Goal: Task Accomplishment & Management: Complete application form

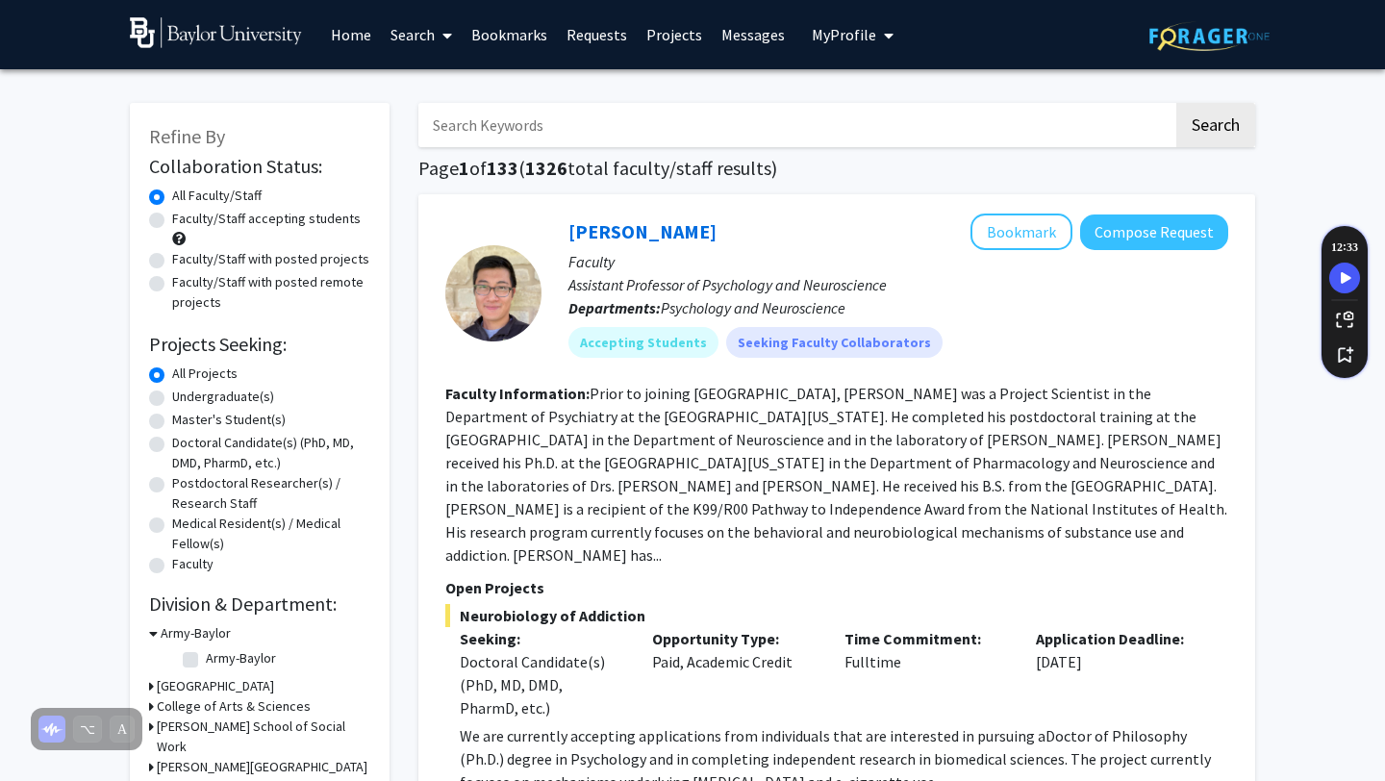
click at [884, 37] on icon "My profile dropdown to access profile and logout" at bounding box center [889, 35] width 10 height 15
click at [746, 235] on div "[PERSON_NAME] Bookmark Compose Request" at bounding box center [898, 231] width 660 height 37
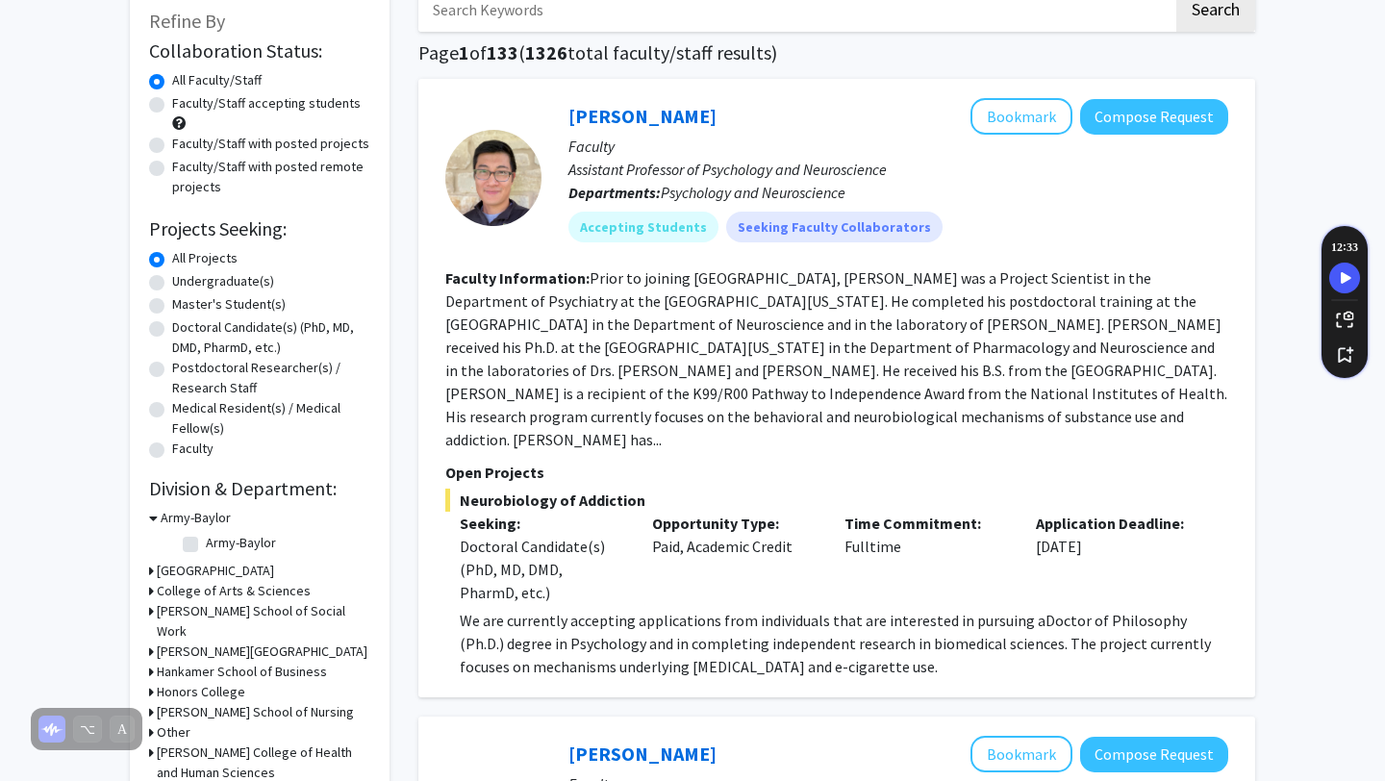
scroll to position [123, 0]
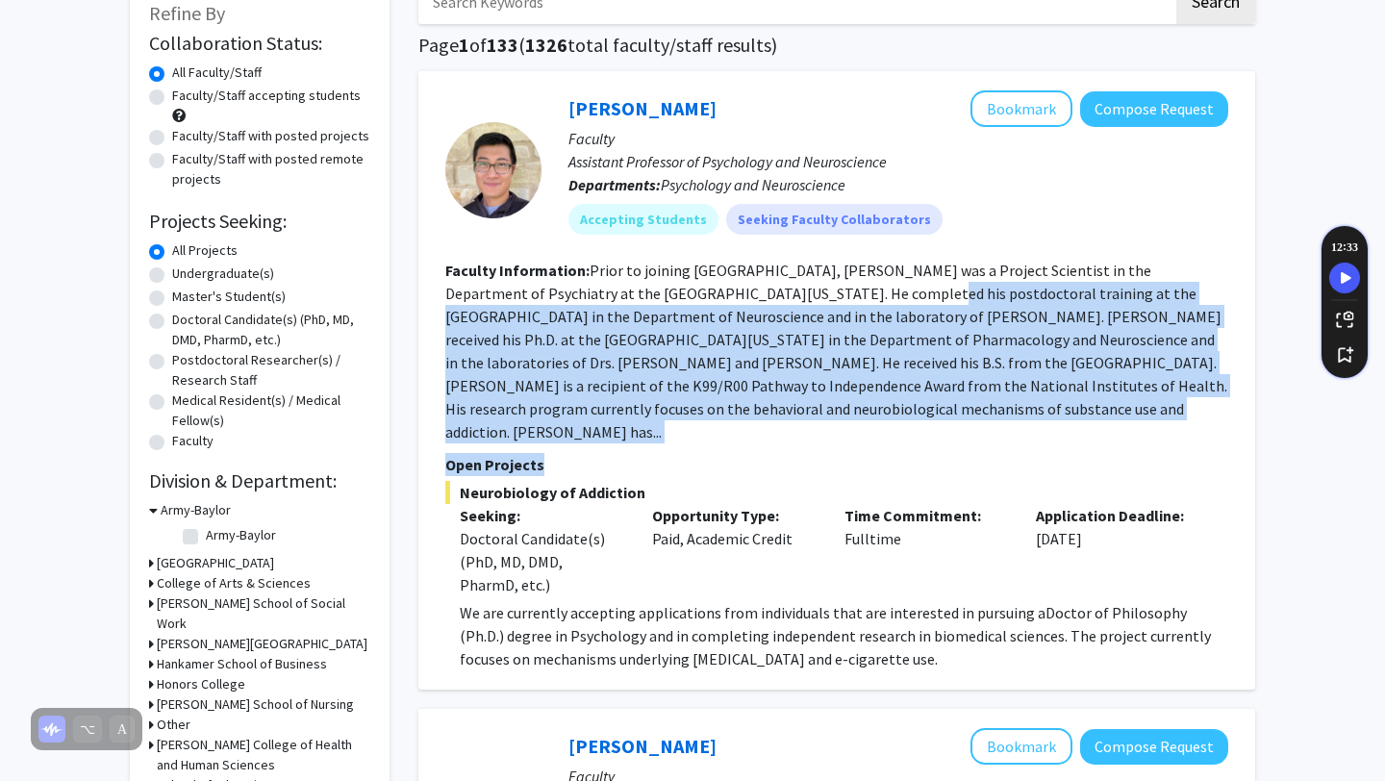
drag, startPoint x: 745, startPoint y: 283, endPoint x: 745, endPoint y: 433, distance: 150.0
click at [747, 434] on fg-search-faculty "[PERSON_NAME] Bookmark Compose Request Faculty Assistant Professor of Psycholog…" at bounding box center [836, 380] width 783 height 580
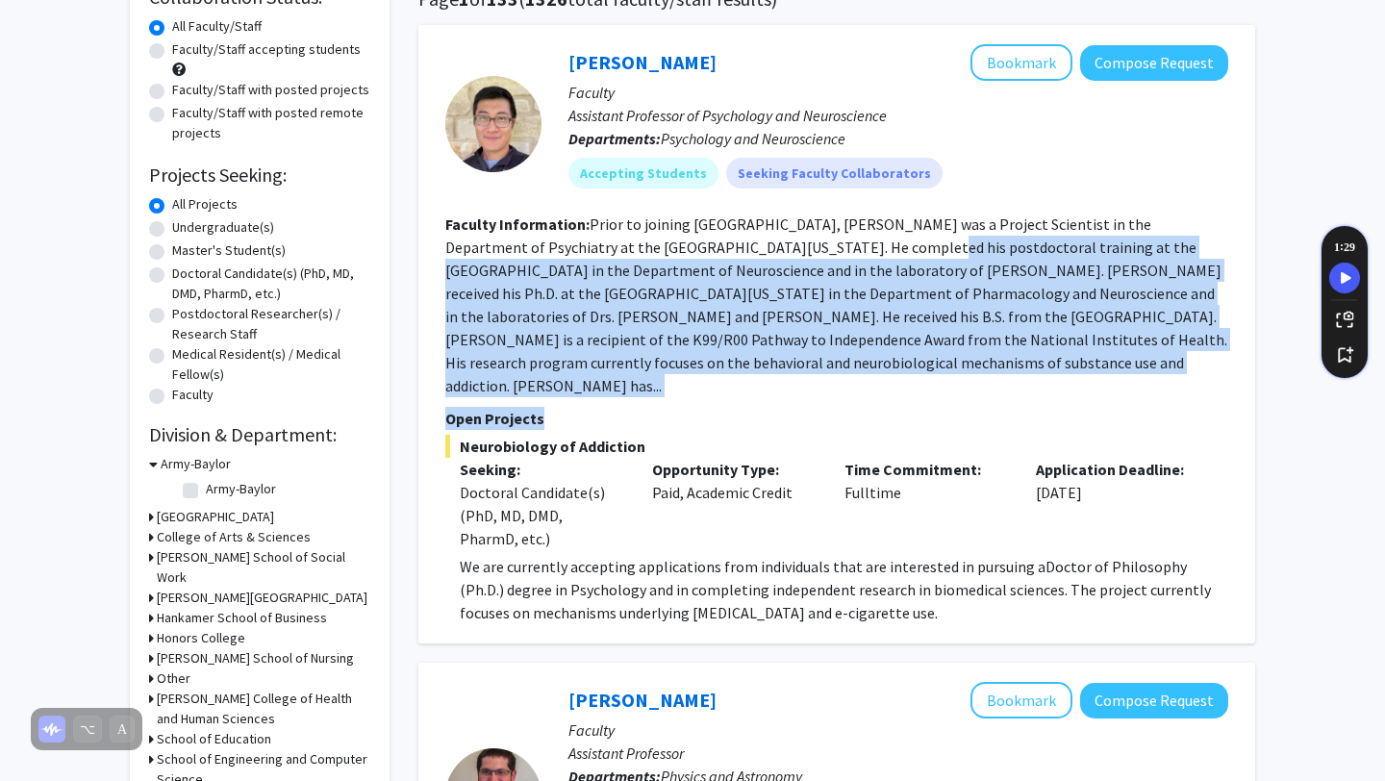
scroll to position [172, 0]
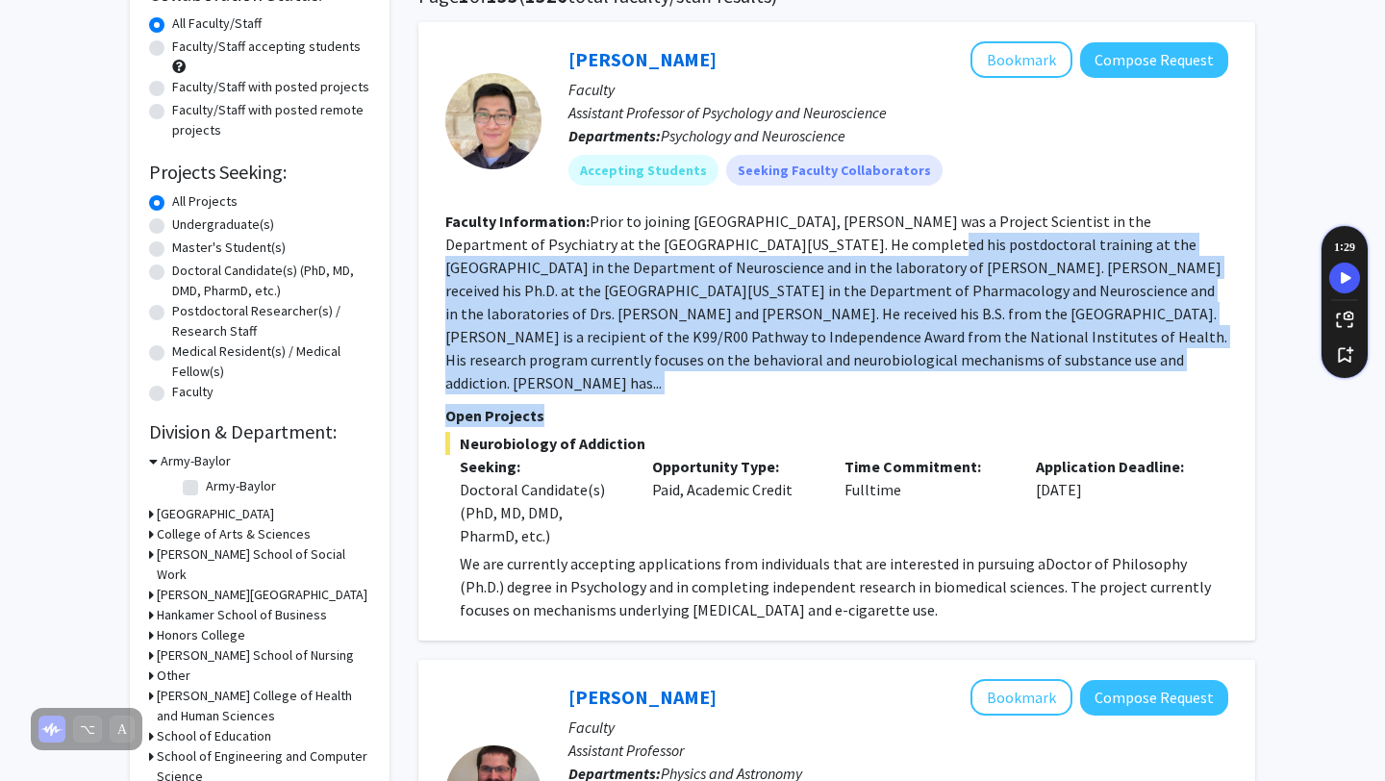
drag, startPoint x: 736, startPoint y: 542, endPoint x: 1025, endPoint y: 577, distance: 291.5
click at [1025, 577] on p "We are currently accepting applications from individuals that are interested in…" at bounding box center [844, 586] width 768 height 69
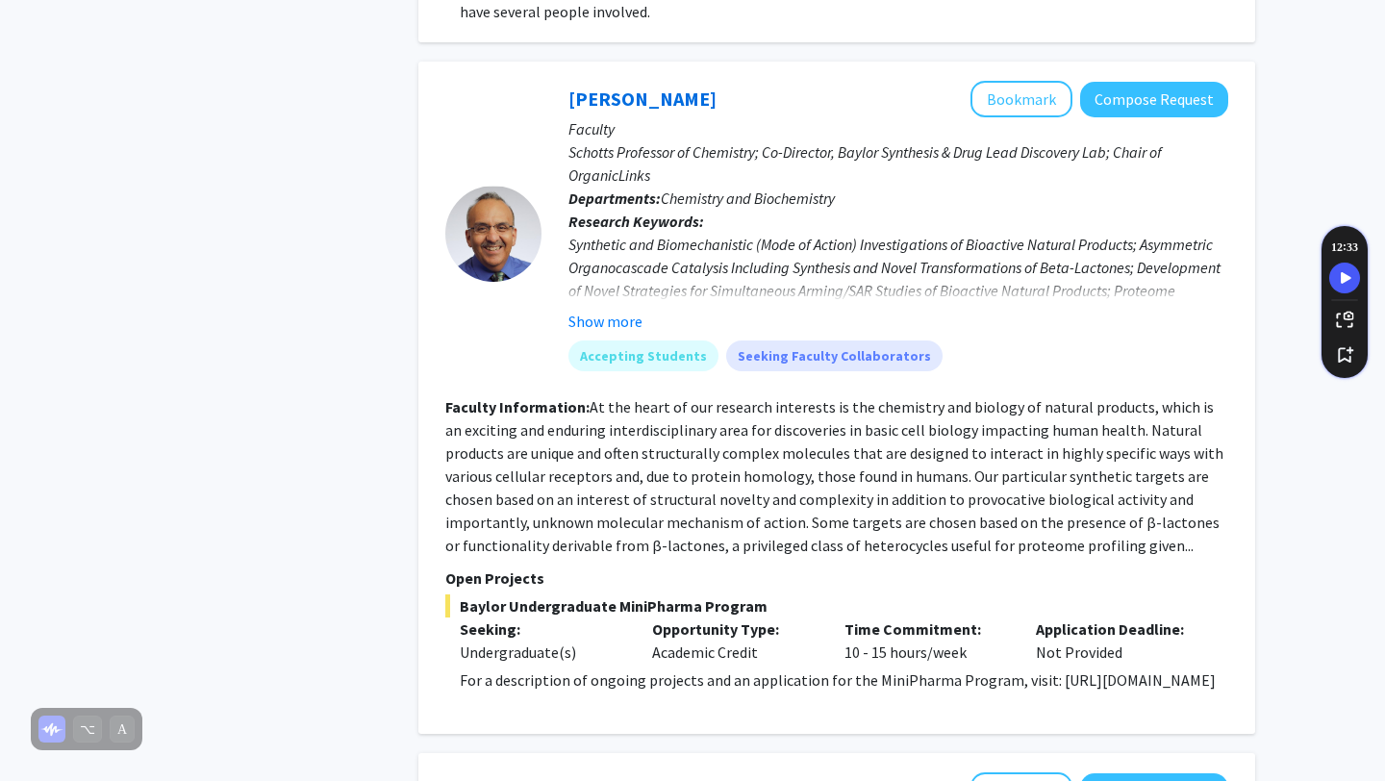
scroll to position [1480, 0]
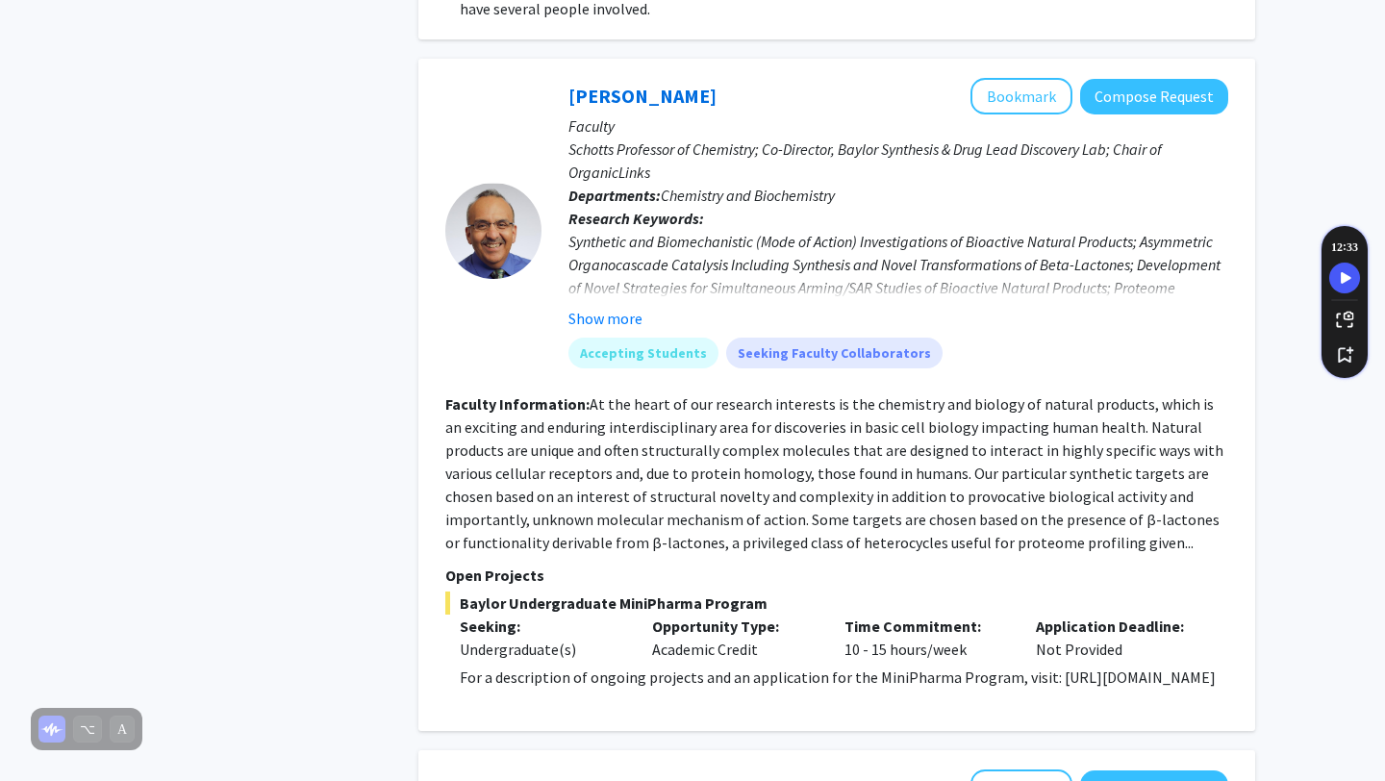
drag, startPoint x: 697, startPoint y: 655, endPoint x: 413, endPoint y: 661, distance: 283.7
copy p "[URL][DOMAIN_NAME]"
click at [605, 307] on button "Show more" at bounding box center [605, 318] width 74 height 23
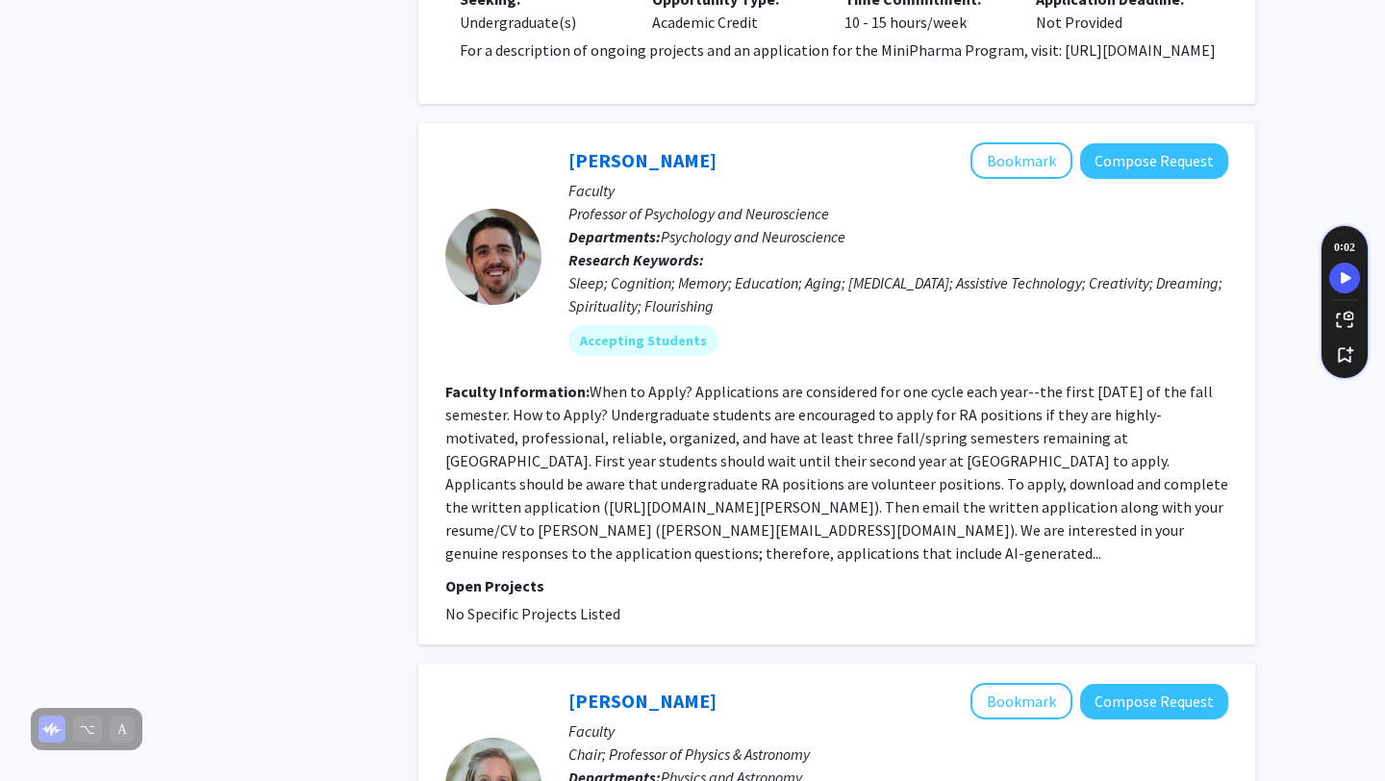
scroll to position [2132, 0]
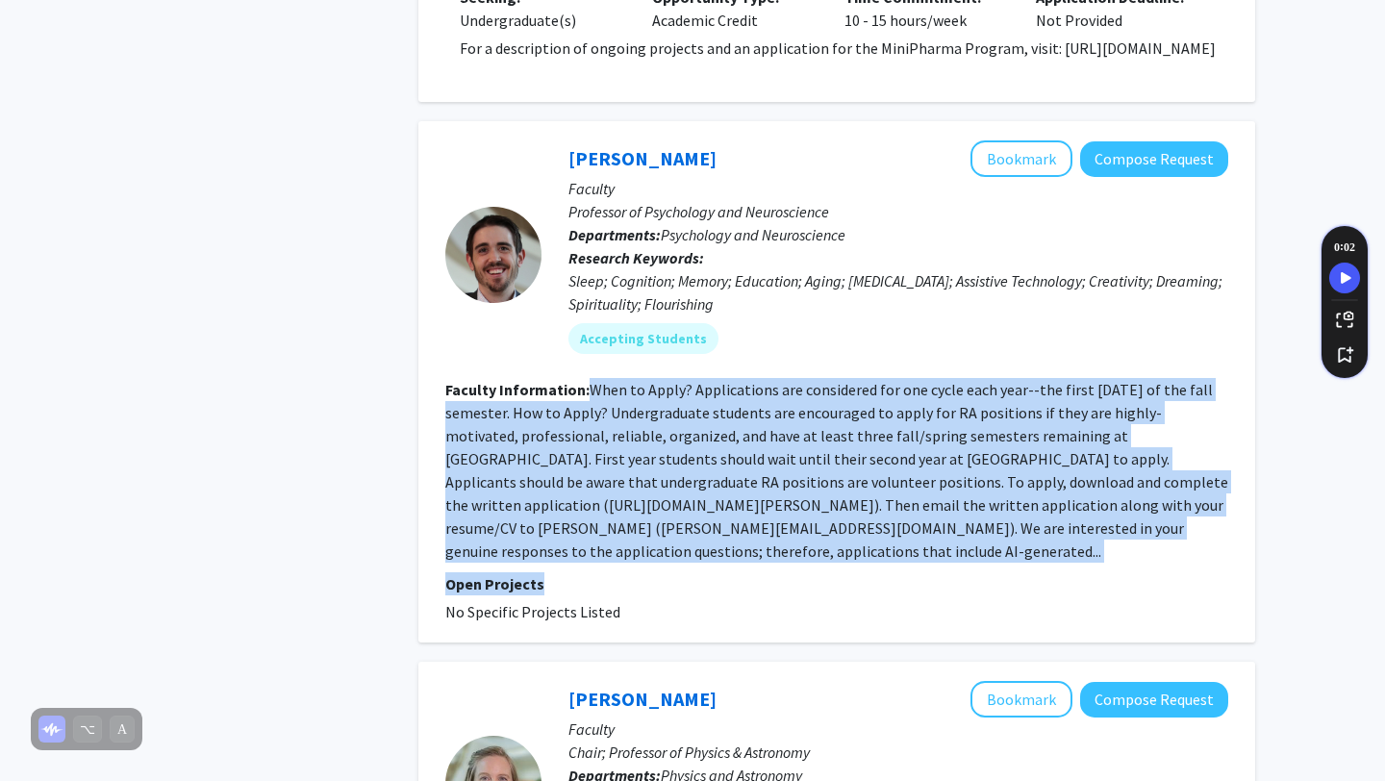
drag, startPoint x: 589, startPoint y: 367, endPoint x: 679, endPoint y: 526, distance: 182.1
click at [678, 526] on fg-search-faculty "[PERSON_NAME] Bookmark Compose Request Faculty Professor of Psychology and Neur…" at bounding box center [836, 381] width 783 height 483
click at [679, 572] on p "Open Projects" at bounding box center [836, 583] width 783 height 23
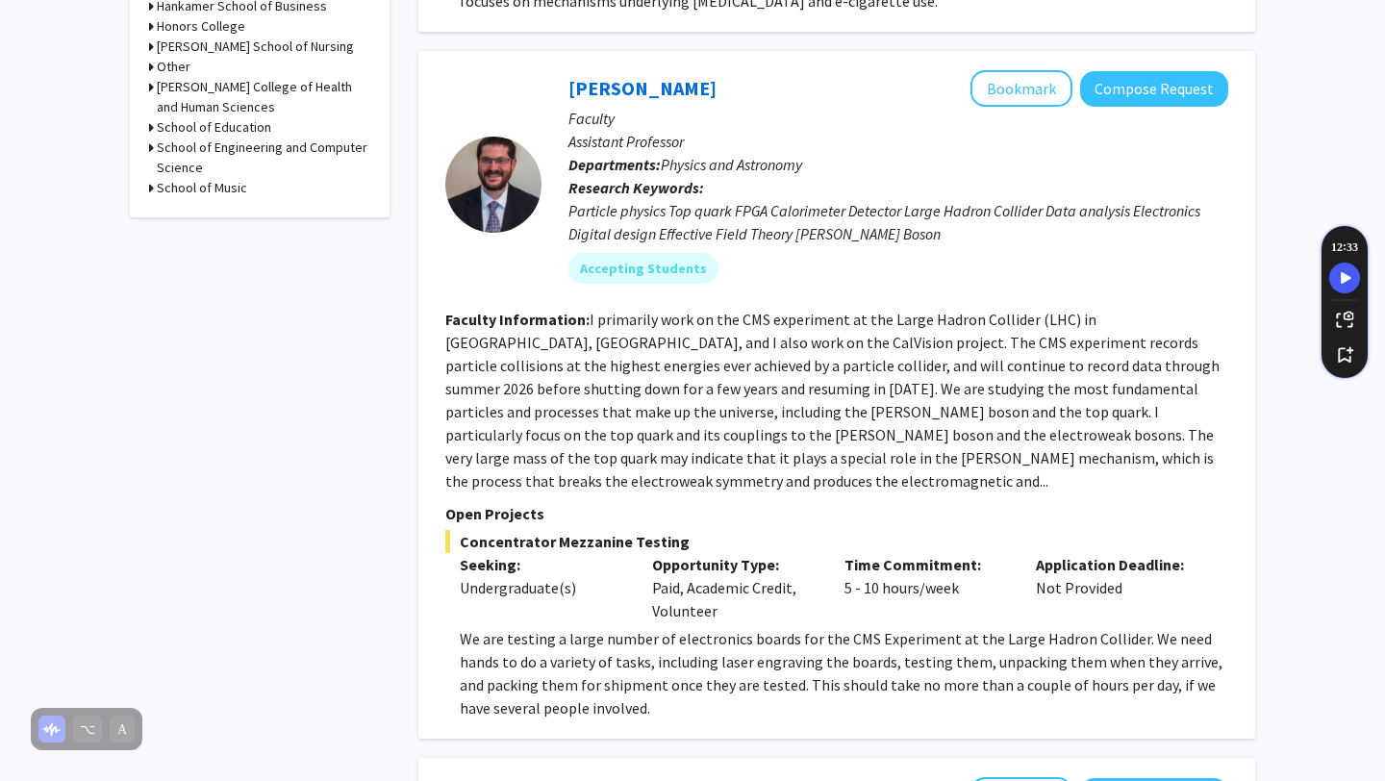
scroll to position [785, 0]
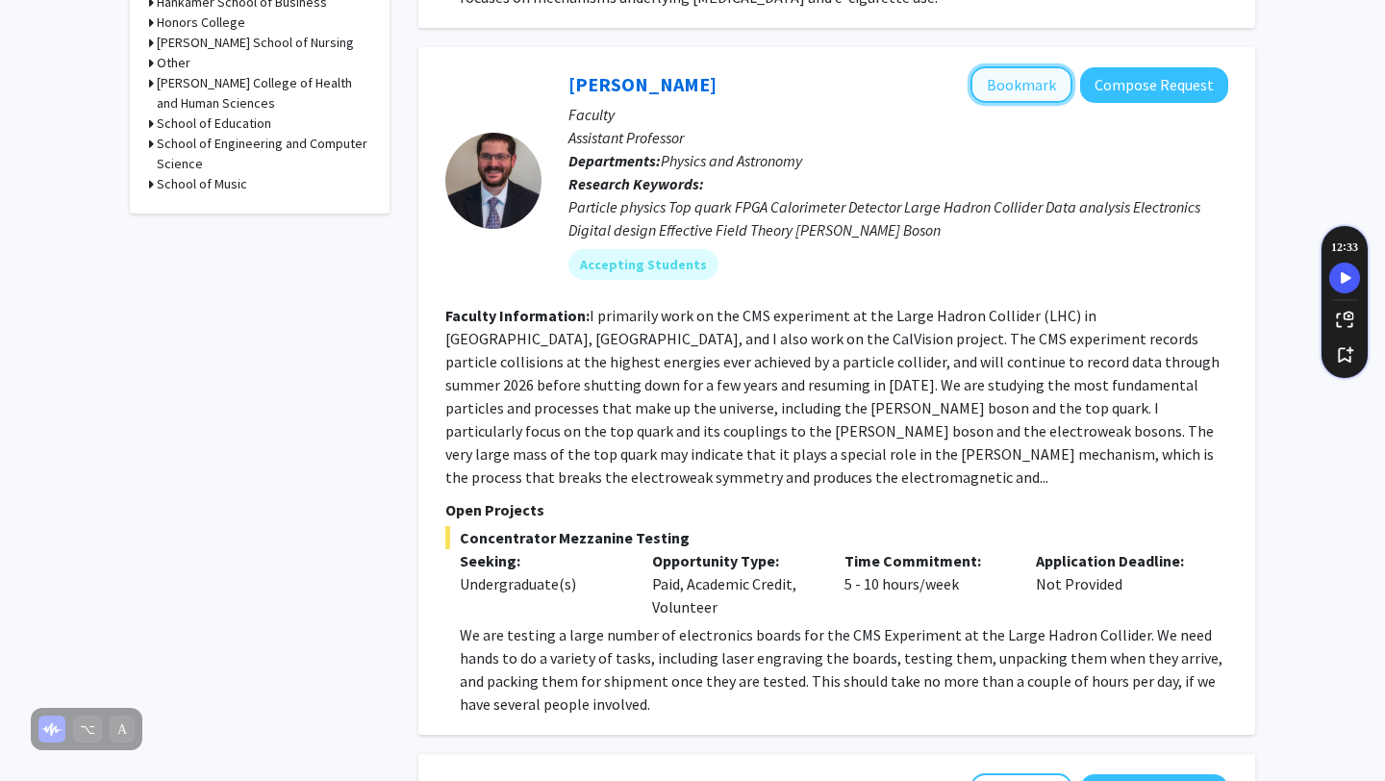
click at [1035, 72] on button "Bookmark" at bounding box center [1021, 84] width 102 height 37
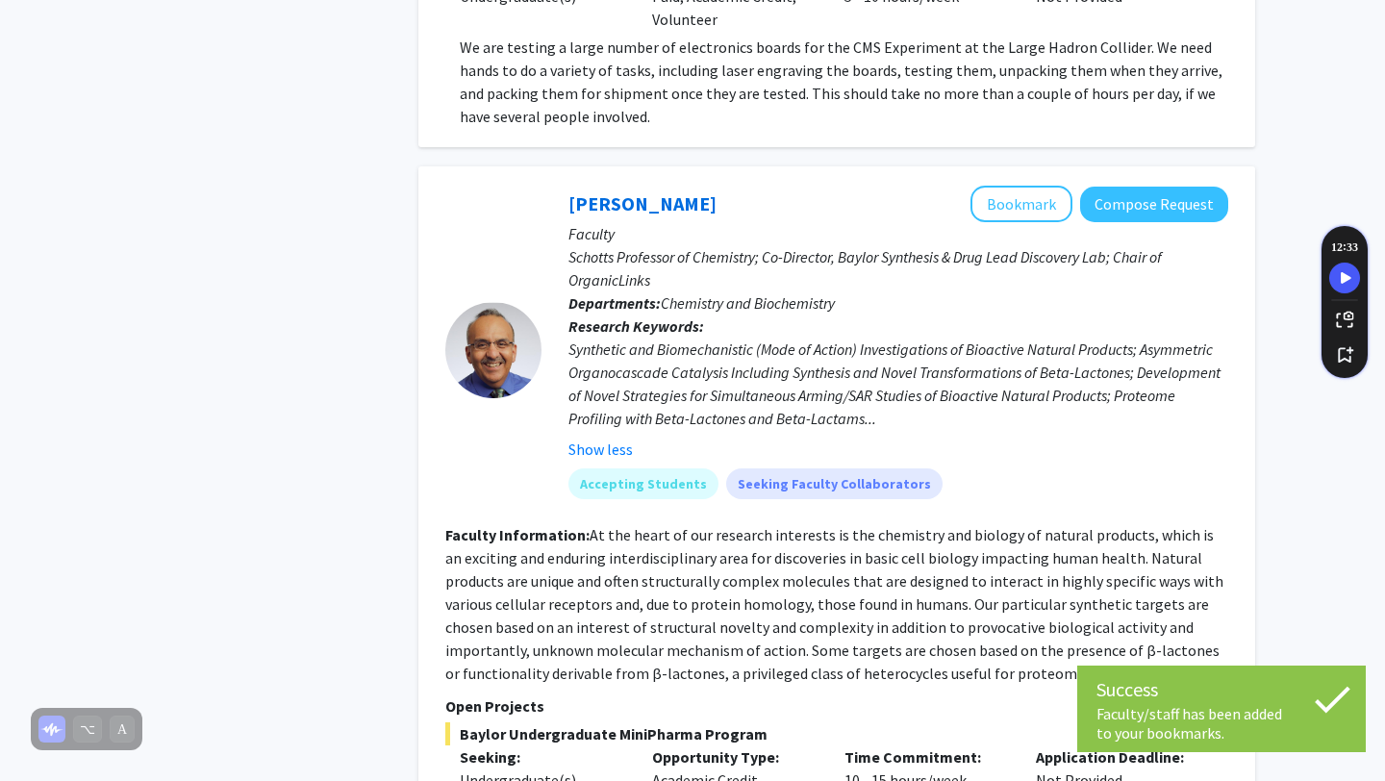
scroll to position [1375, 0]
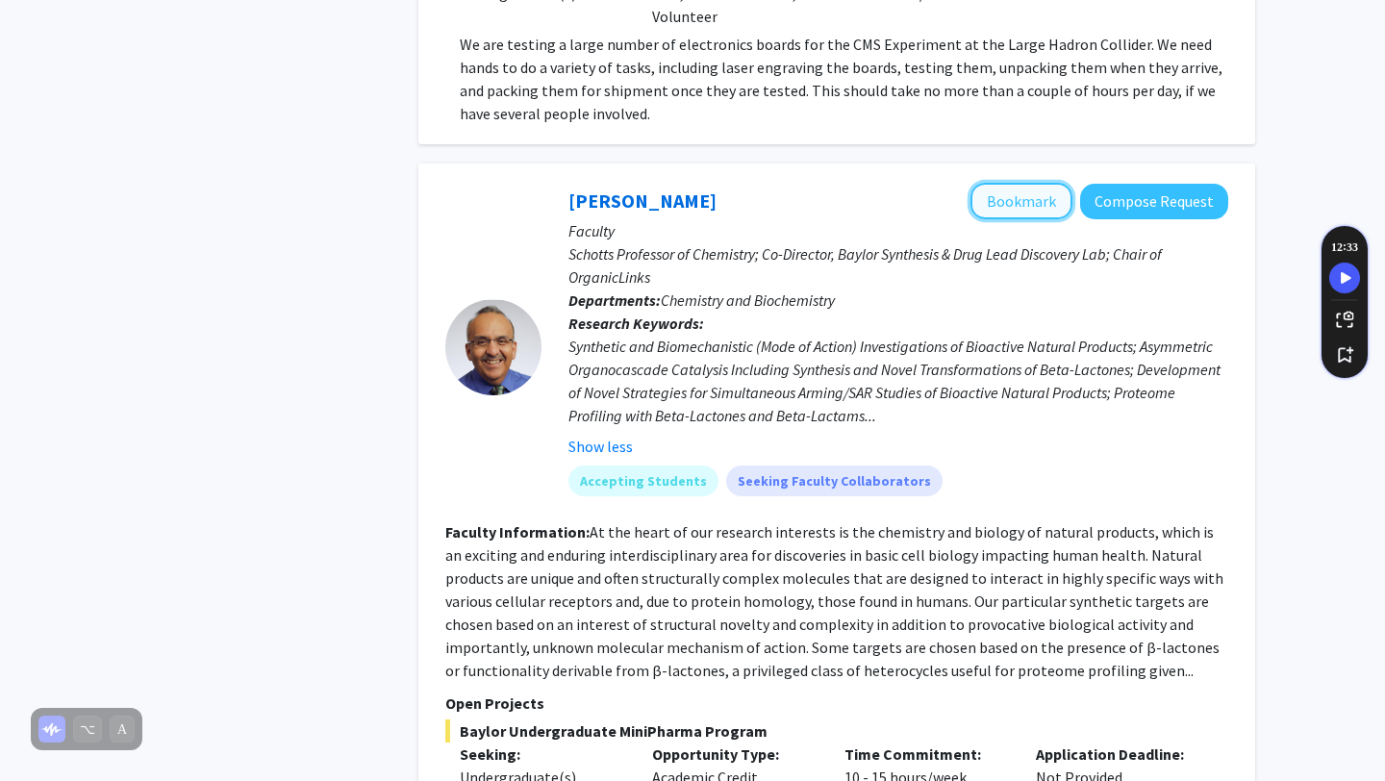
click at [987, 183] on button "Bookmark" at bounding box center [1021, 201] width 102 height 37
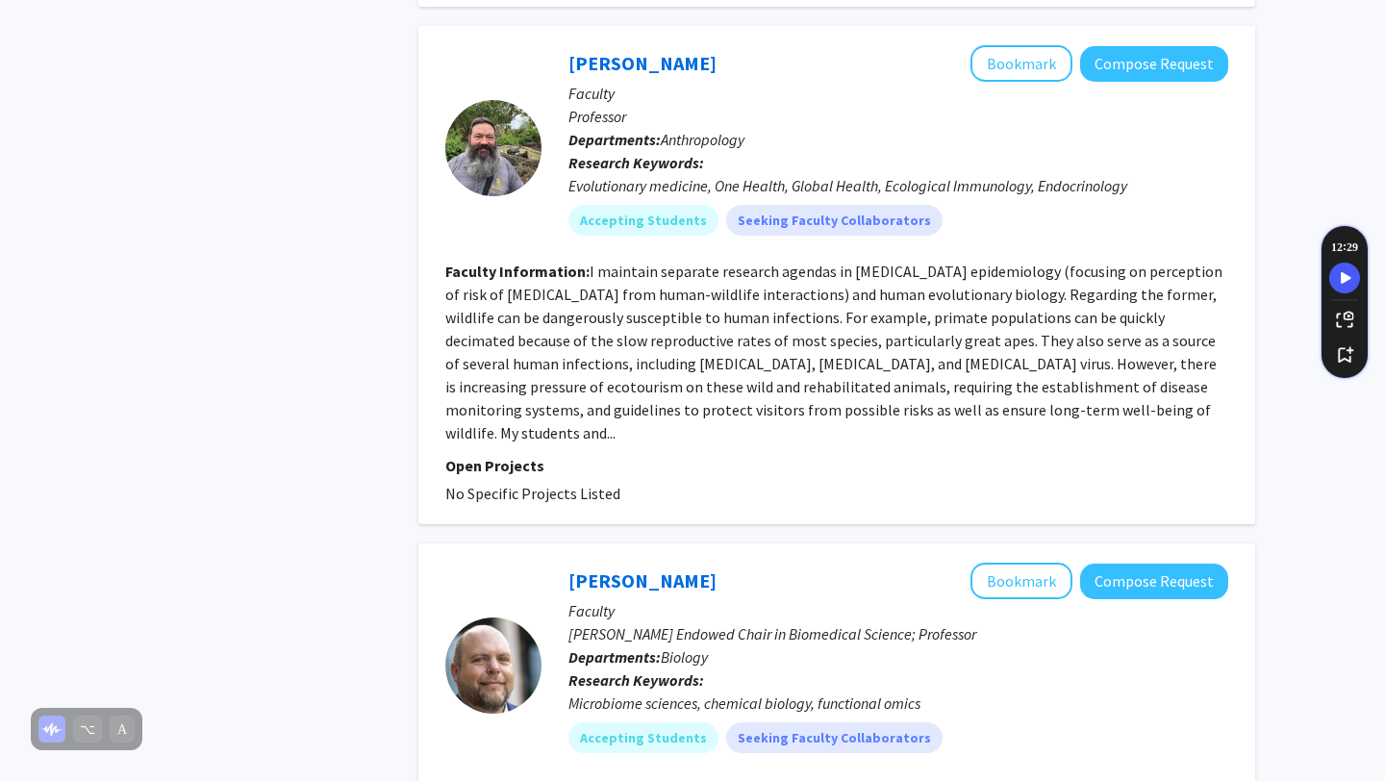
scroll to position [6, 0]
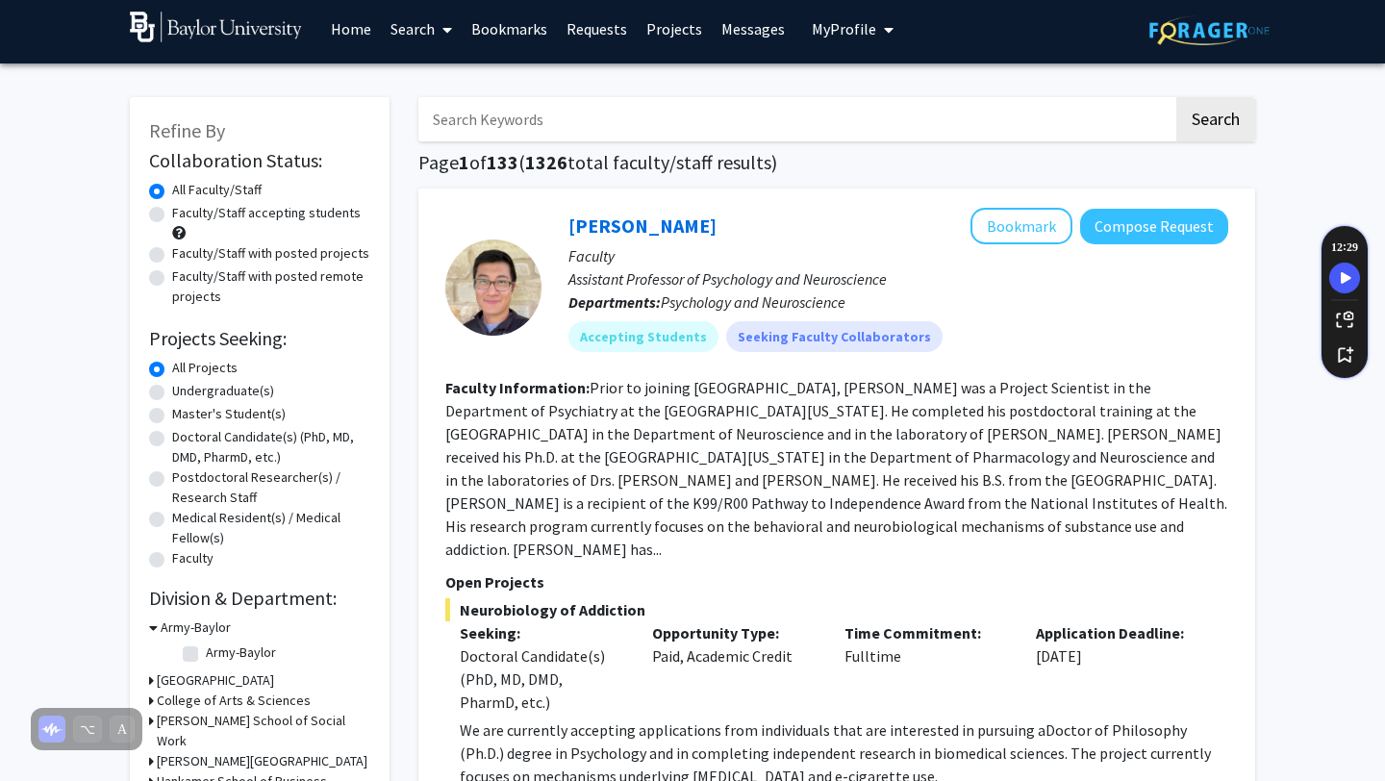
click at [172, 391] on label "Undergraduate(s)" at bounding box center [223, 391] width 102 height 20
click at [172, 391] on input "Undergraduate(s)" at bounding box center [178, 387] width 12 height 12
radio input "true"
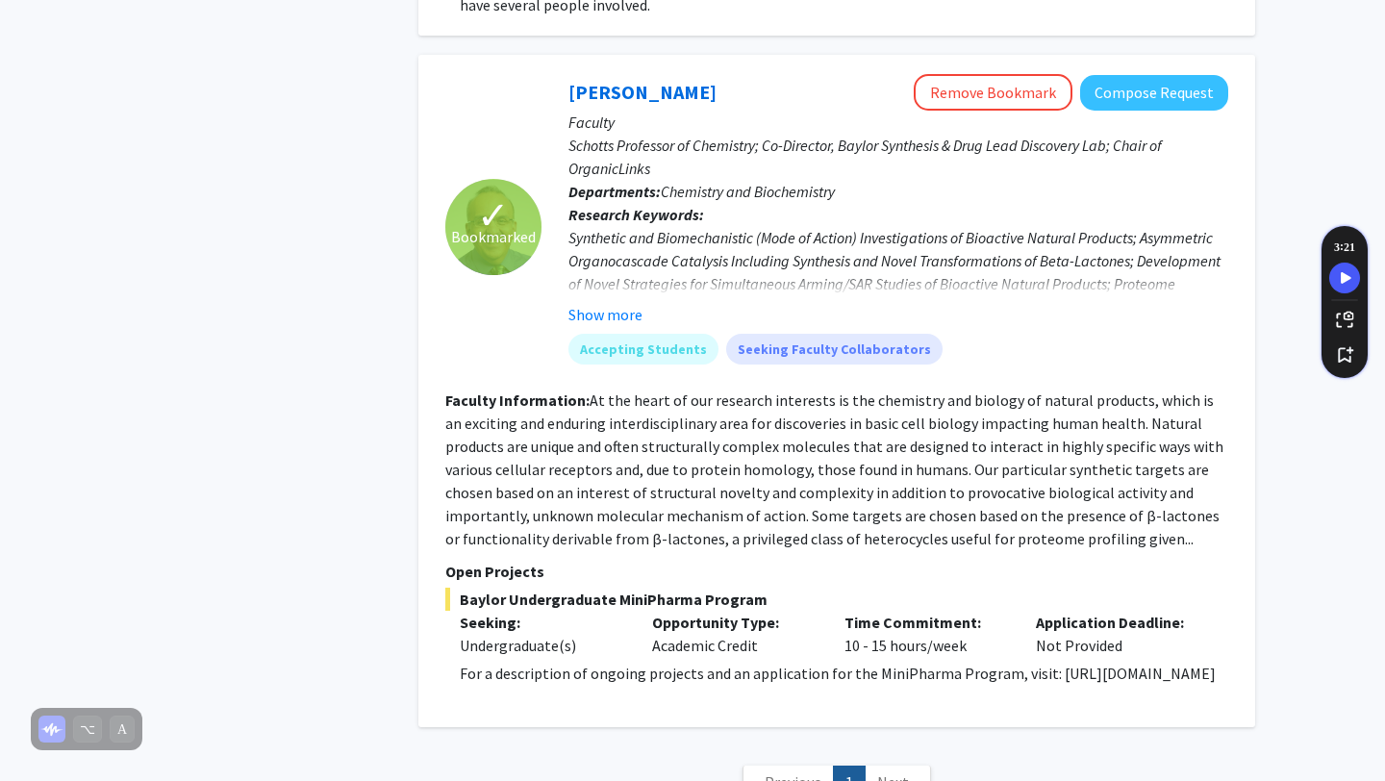
scroll to position [1005, 0]
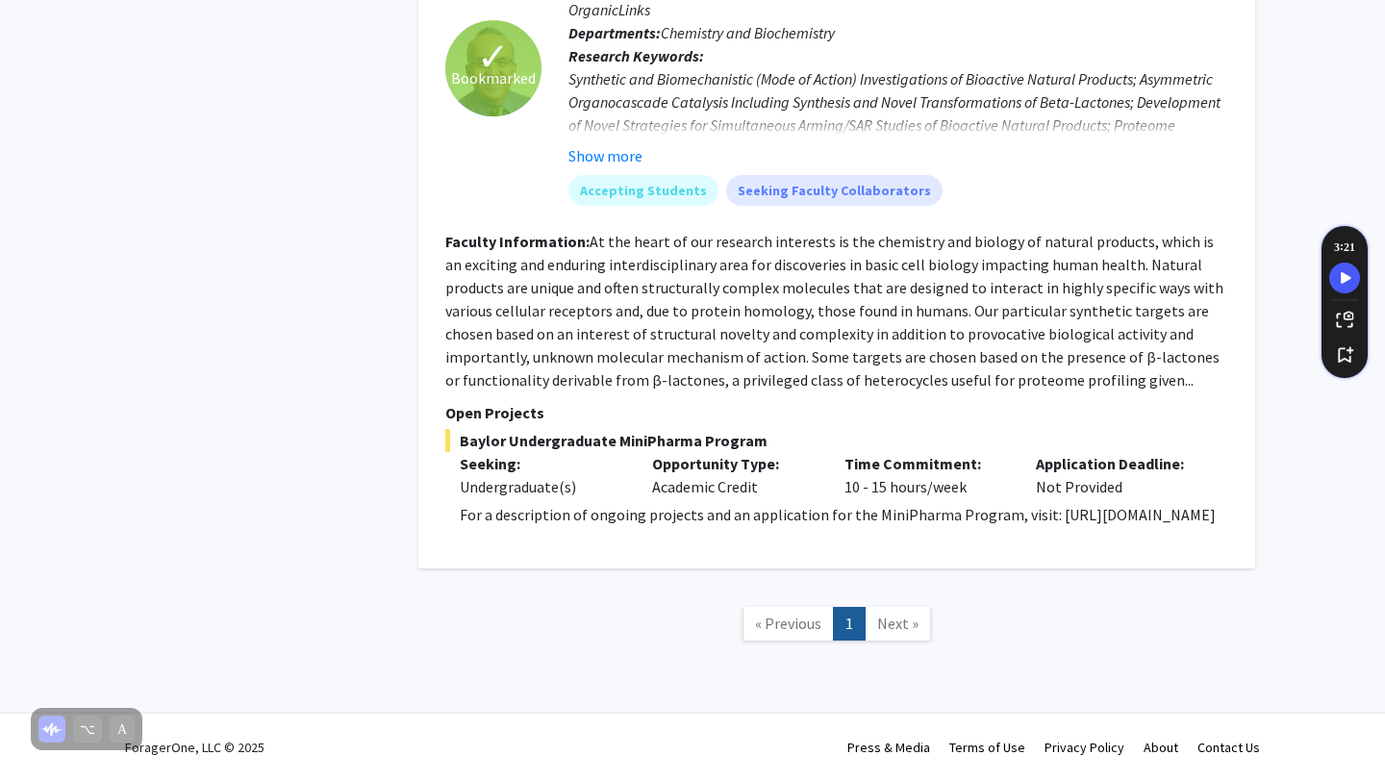
click at [894, 621] on span "Next »" at bounding box center [897, 622] width 41 height 19
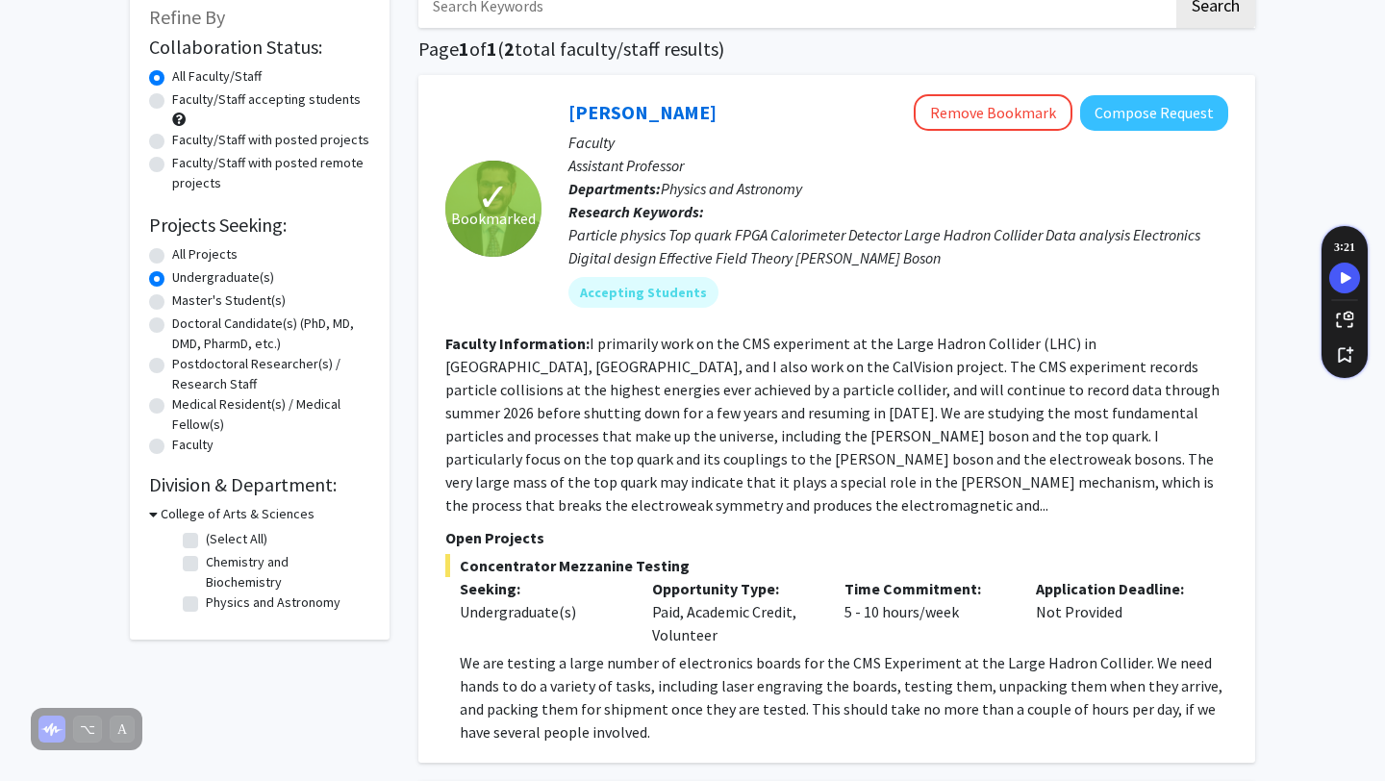
scroll to position [114, 0]
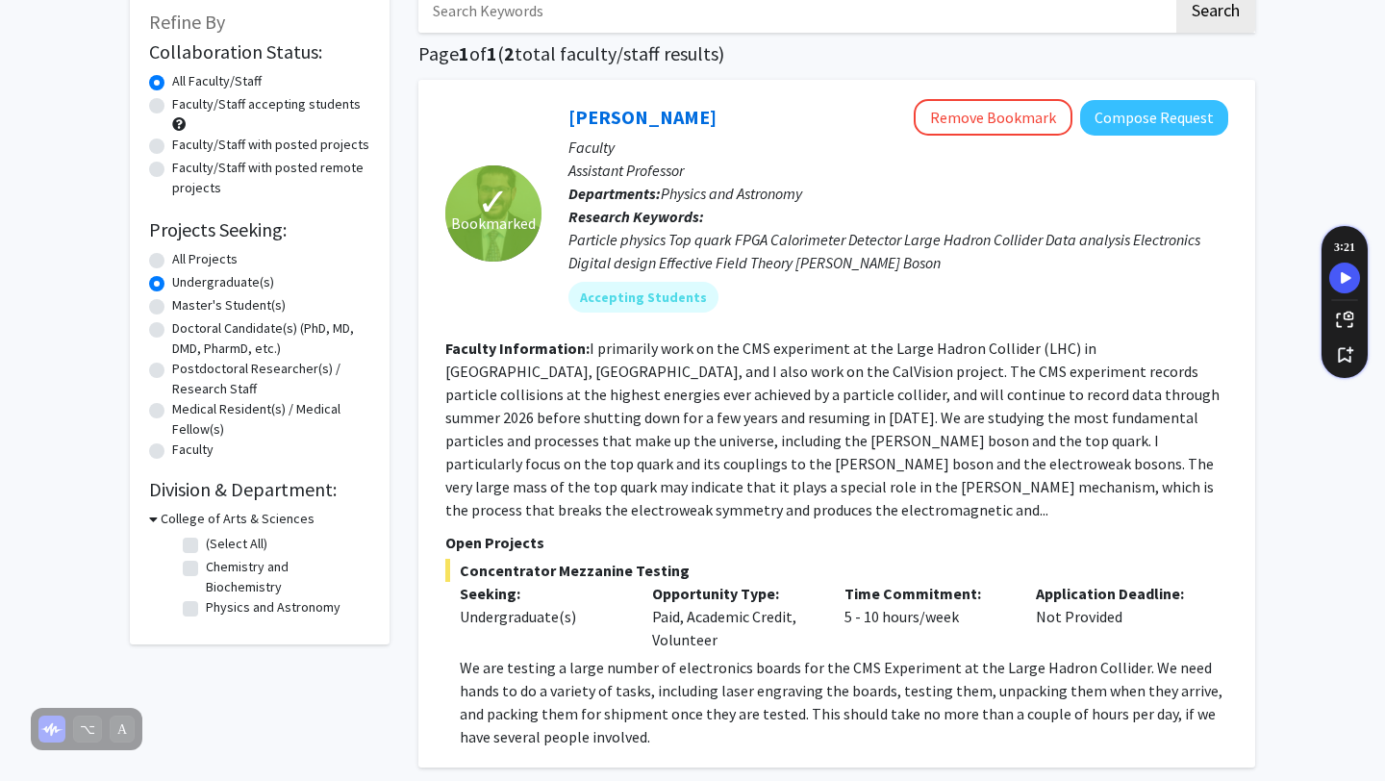
click at [206, 547] on label "(Select All)" at bounding box center [237, 544] width 62 height 20
click at [206, 546] on input "(Select All)" at bounding box center [212, 540] width 12 height 12
checkbox input "true"
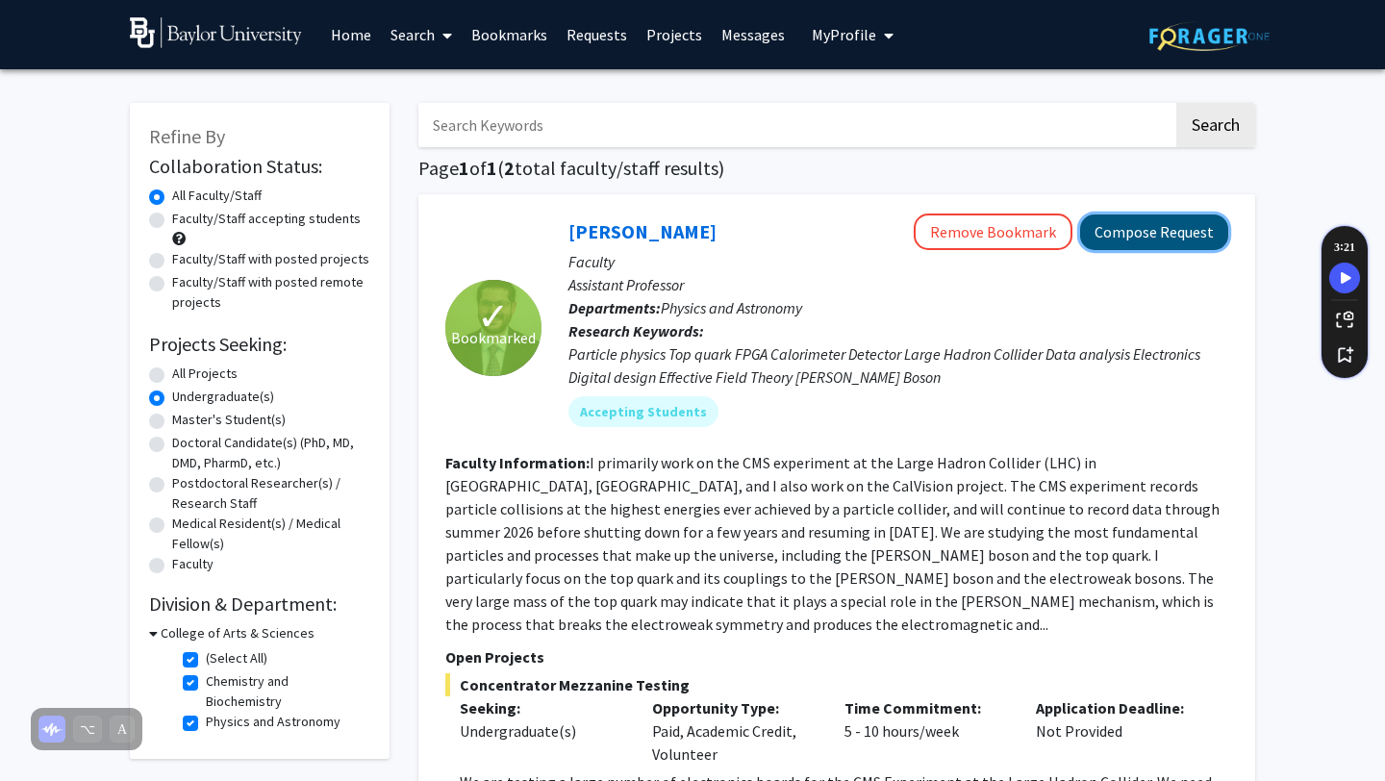
click at [1131, 238] on button "Compose Request" at bounding box center [1154, 232] width 148 height 36
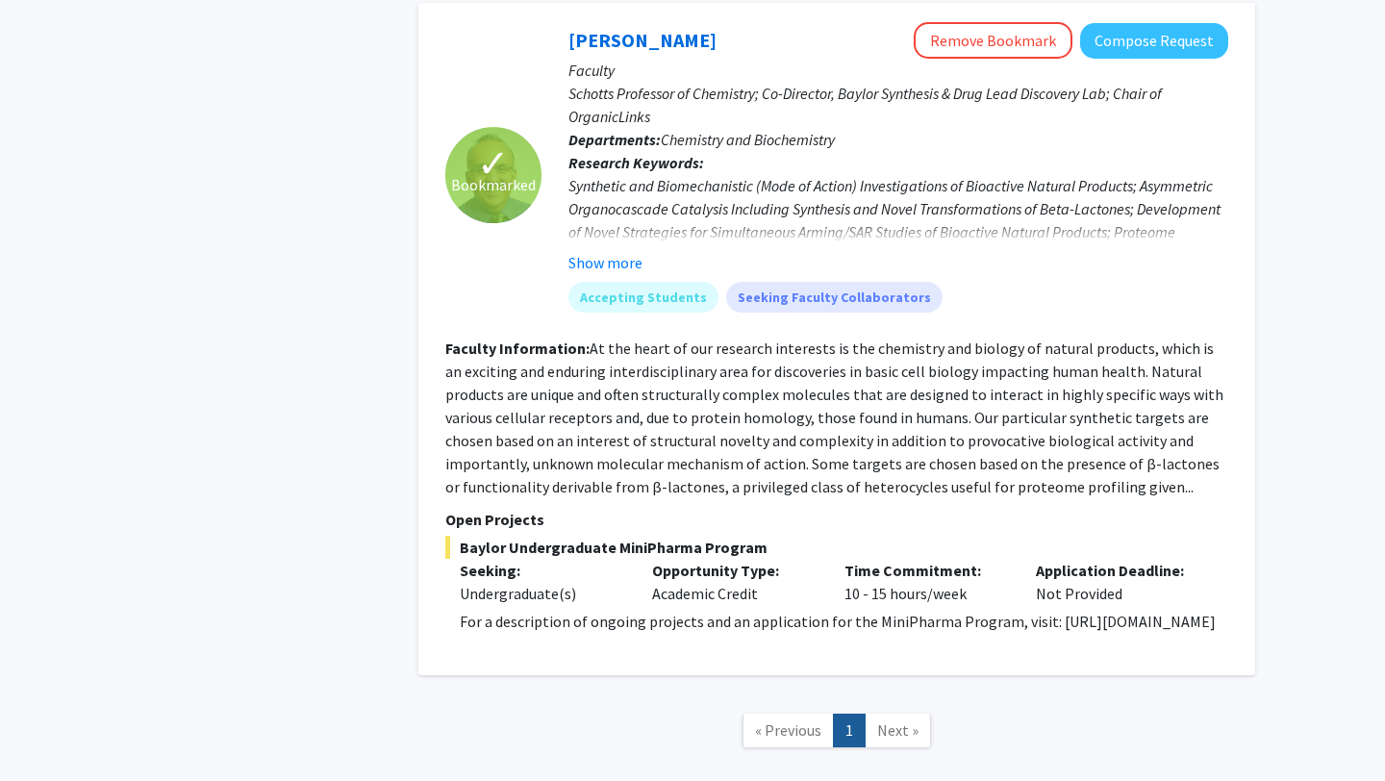
scroll to position [825, 0]
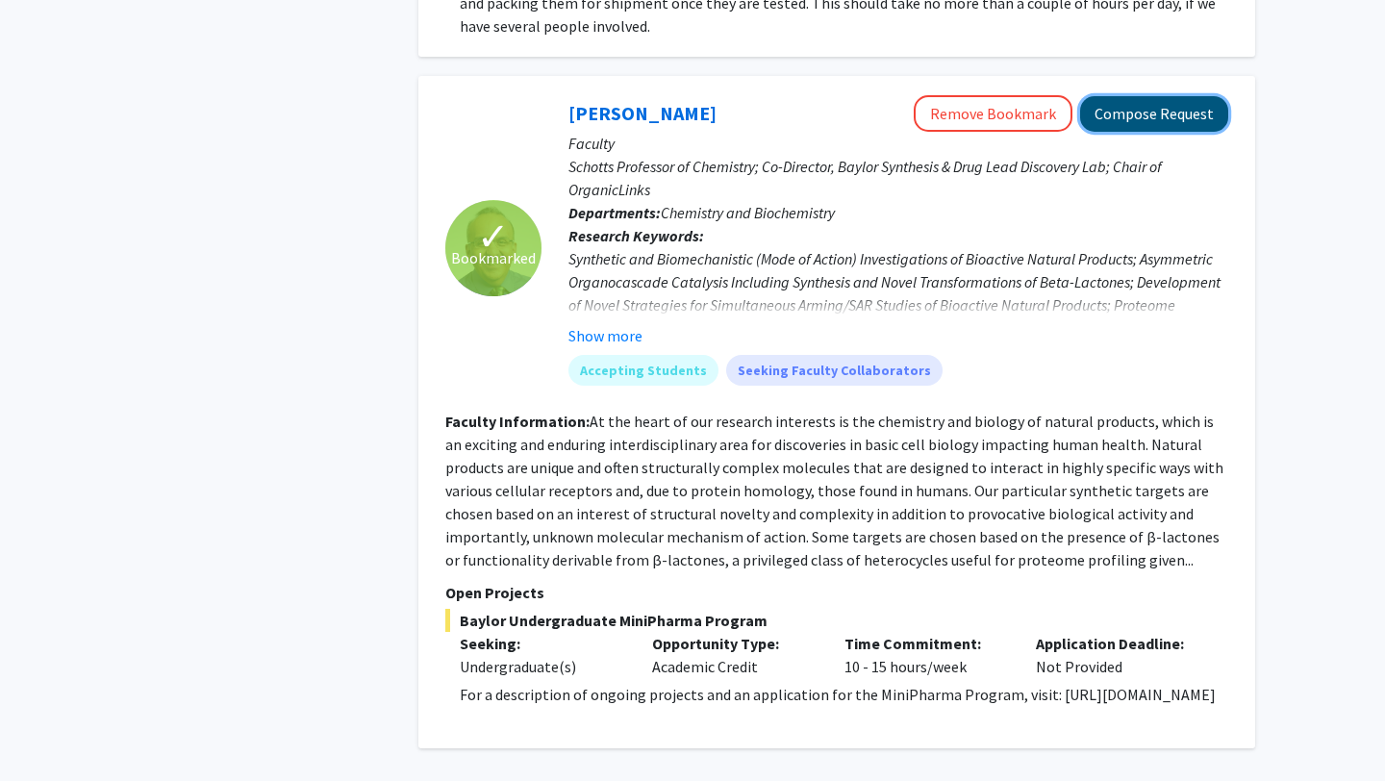
click at [1143, 96] on button "Compose Request" at bounding box center [1154, 114] width 148 height 36
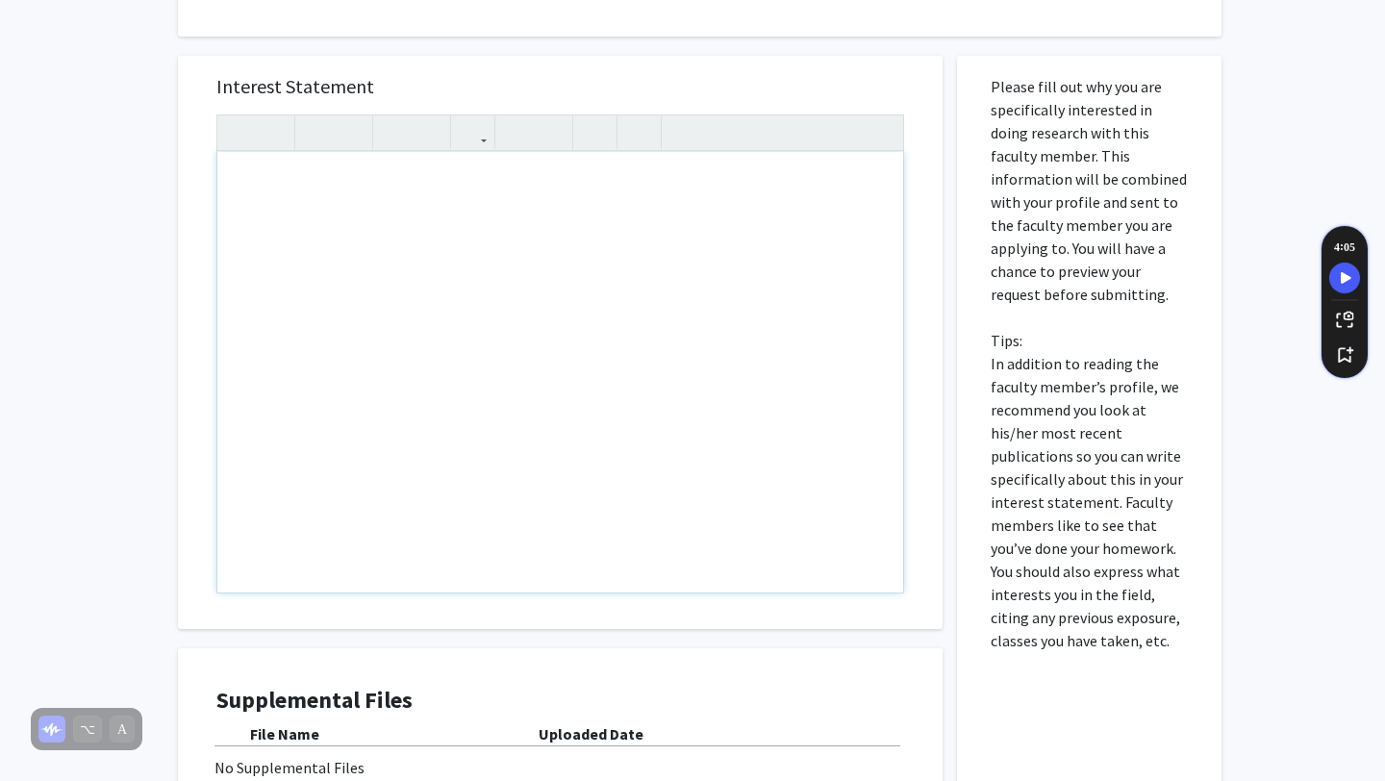
scroll to position [976, 0]
click at [1126, 320] on p "Please fill out why you are specifically interested in doing research with this…" at bounding box center [1088, 364] width 197 height 577
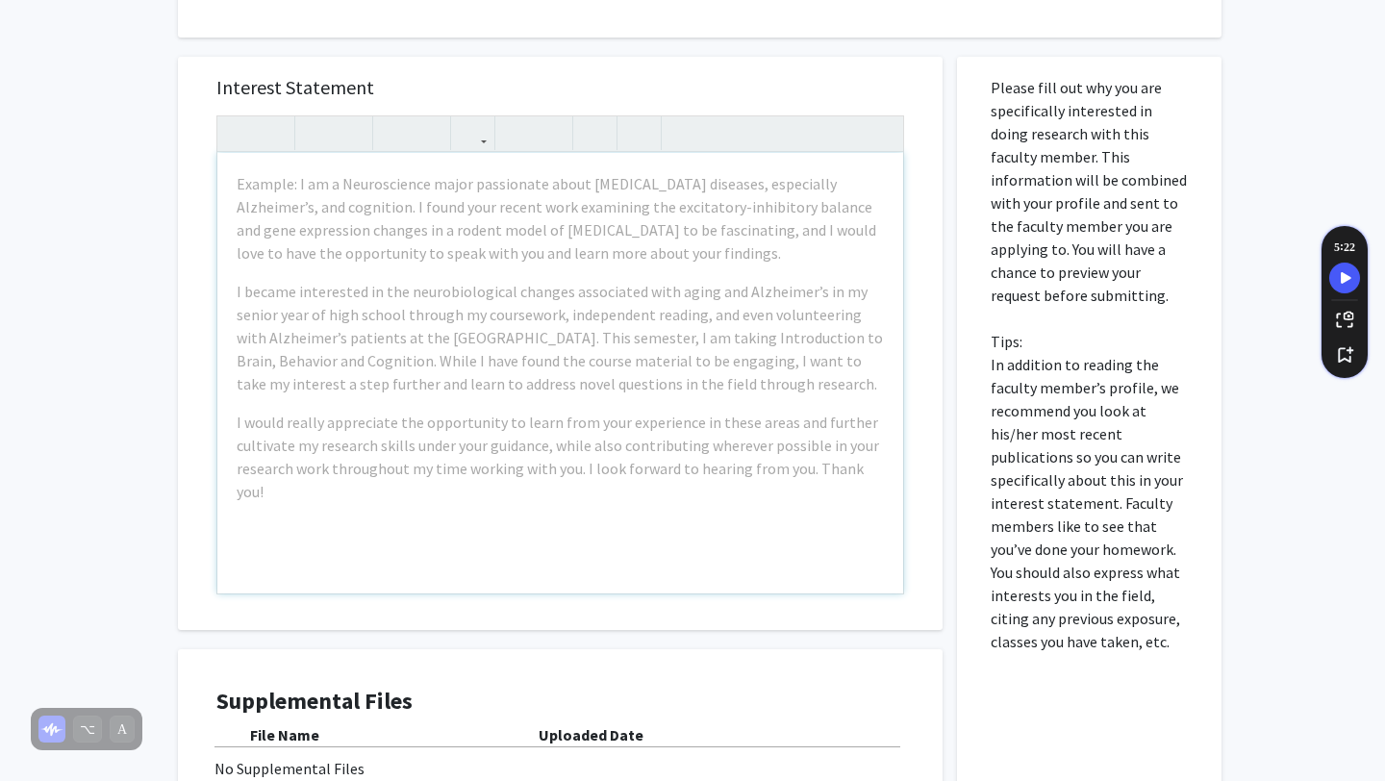
scroll to position [1180, 0]
